Goal: Task Accomplishment & Management: Use online tool/utility

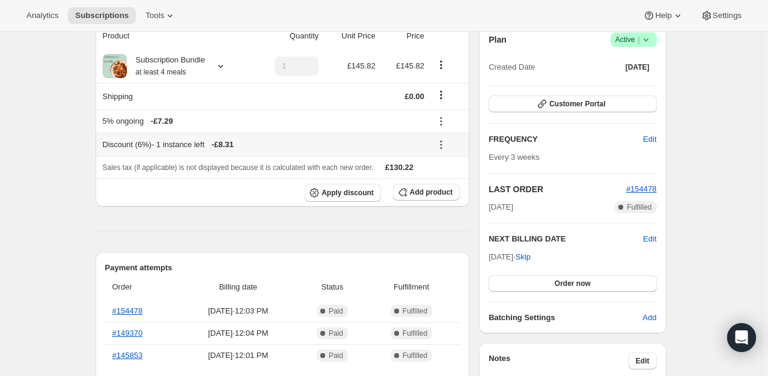
scroll to position [120, 0]
click at [342, 192] on span "Apply discount" at bounding box center [347, 192] width 52 height 10
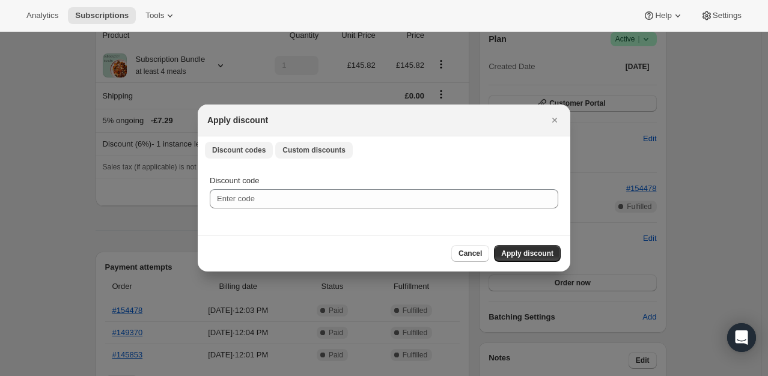
click at [301, 153] on span "Custom discounts" at bounding box center [313, 150] width 63 height 10
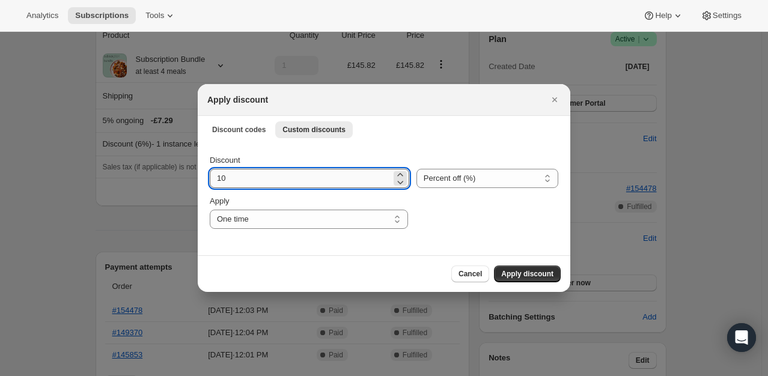
click at [279, 182] on input "10" at bounding box center [300, 178] width 181 height 19
type input "100"
click at [517, 282] on button "Apply discount" at bounding box center [527, 274] width 67 height 17
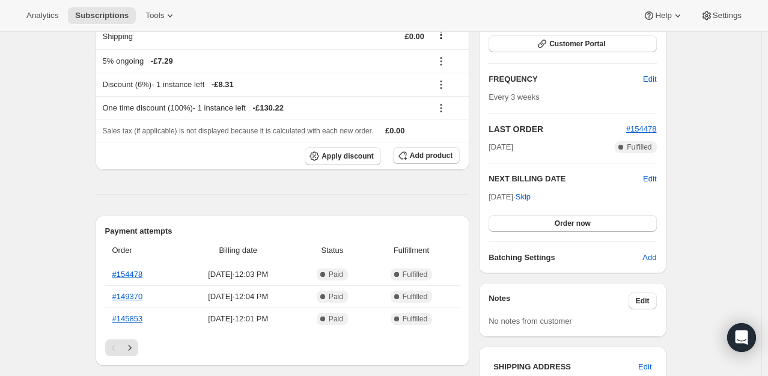
scroll to position [180, 0]
click at [557, 222] on span "Order now" at bounding box center [572, 223] width 36 height 10
click at [557, 222] on span "Click to confirm" at bounding box center [572, 223] width 55 height 10
